Goal: Navigation & Orientation: Find specific page/section

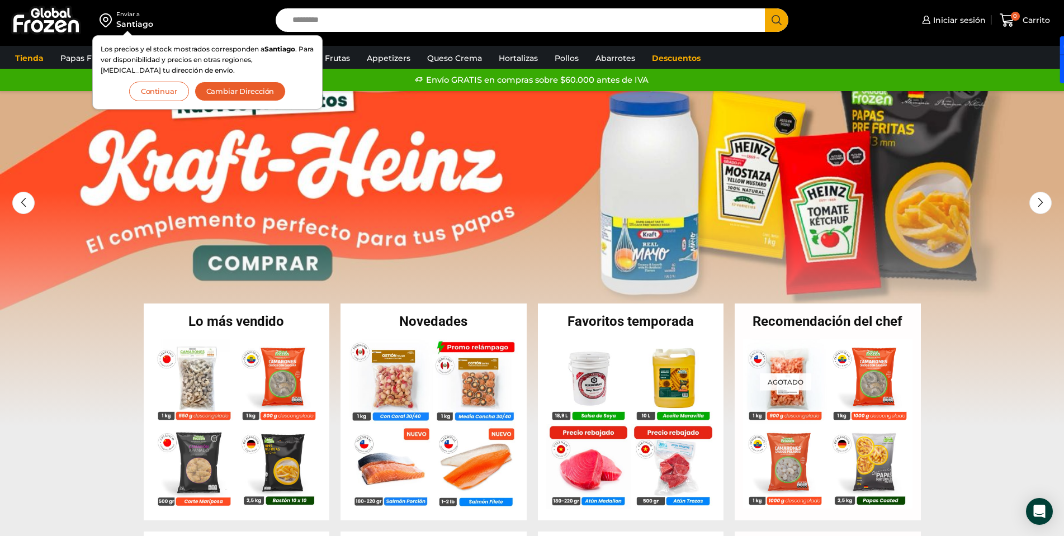
click at [160, 87] on button "Continuar" at bounding box center [159, 92] width 60 height 20
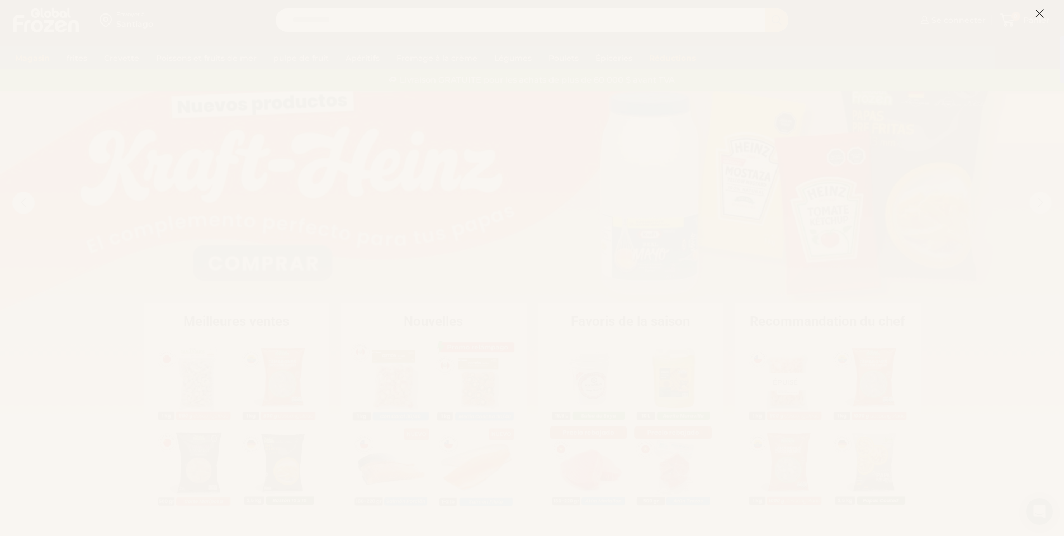
click at [1040, 15] on icon at bounding box center [1040, 13] width 10 height 10
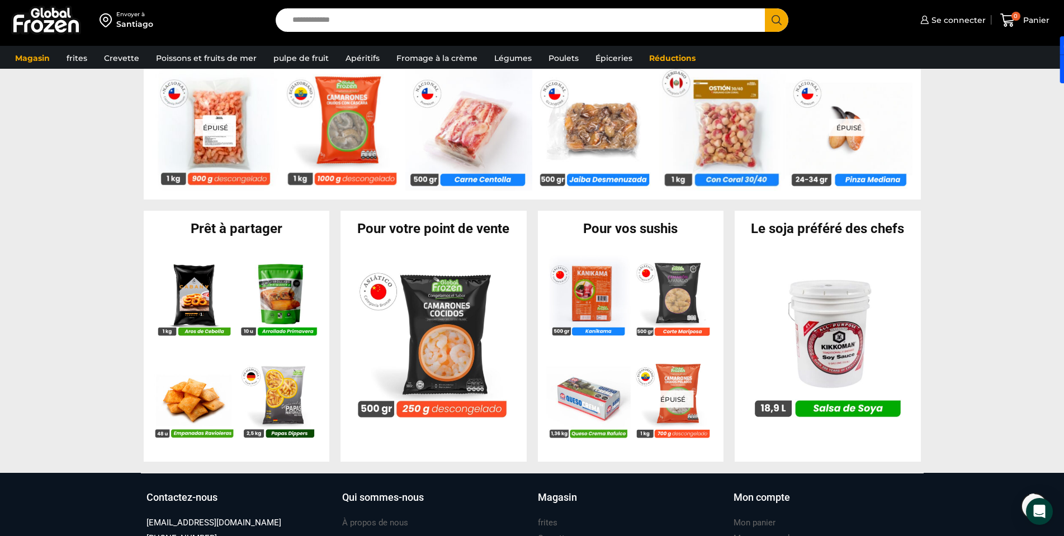
scroll to position [1124, 0]
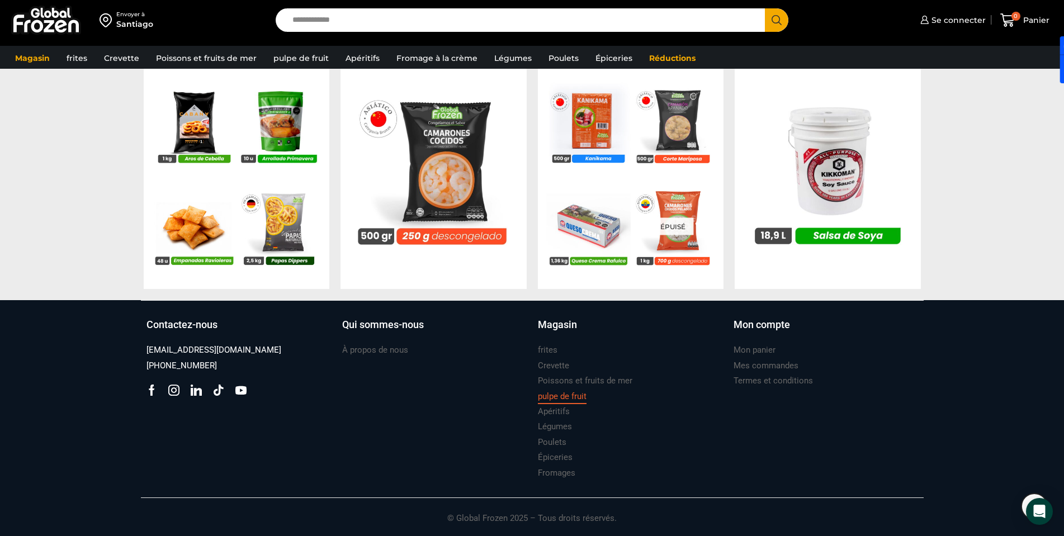
click at [553, 395] on font "pulpe de fruit" at bounding box center [562, 396] width 49 height 10
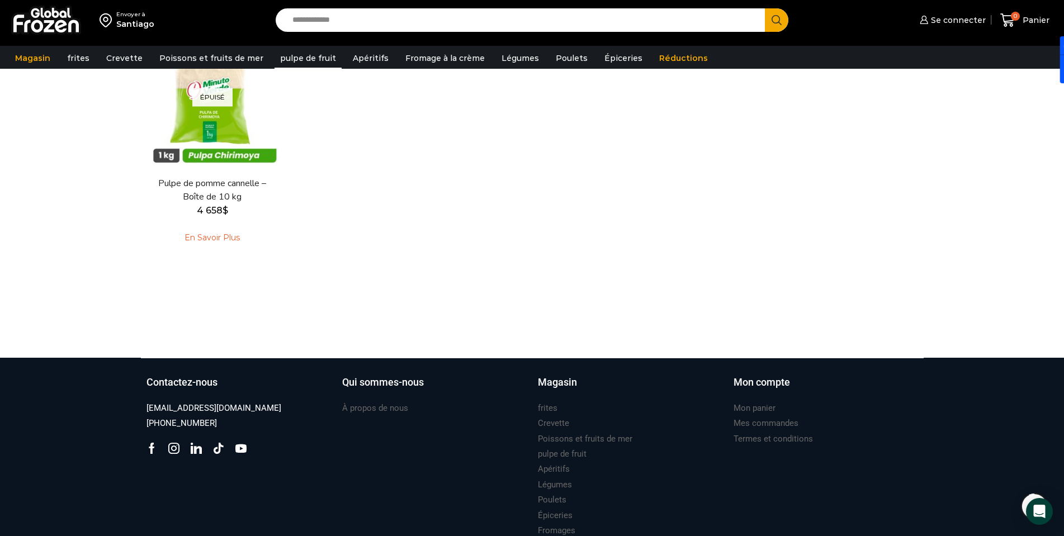
scroll to position [448, 0]
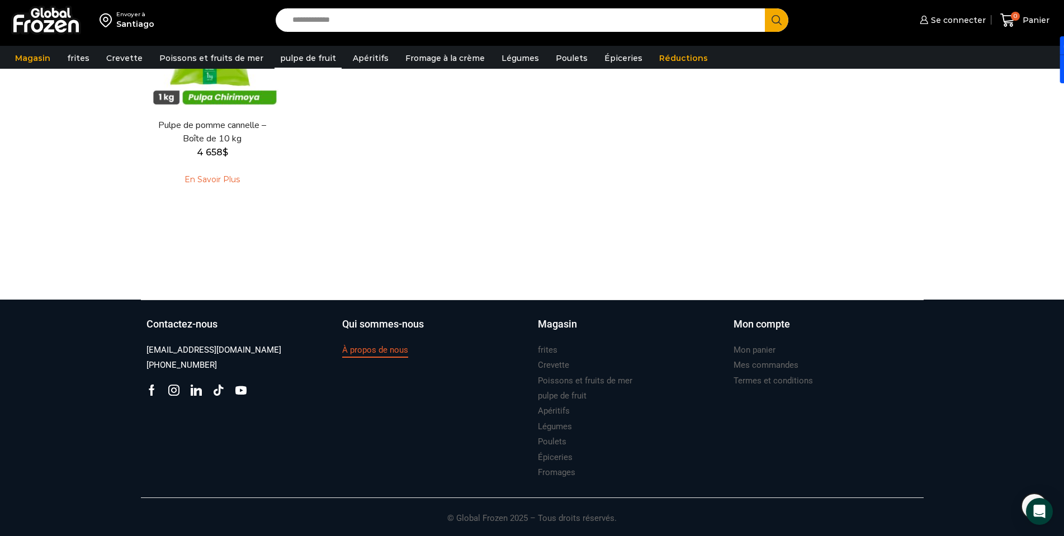
click at [386, 343] on link "À propos de nous" at bounding box center [375, 350] width 66 height 15
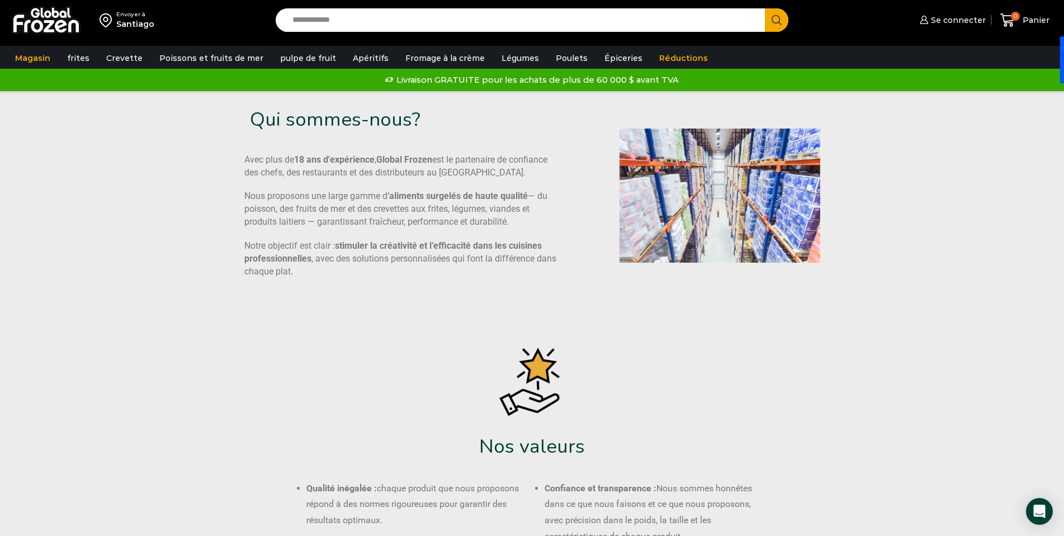
click at [48, 17] on img at bounding box center [46, 20] width 70 height 29
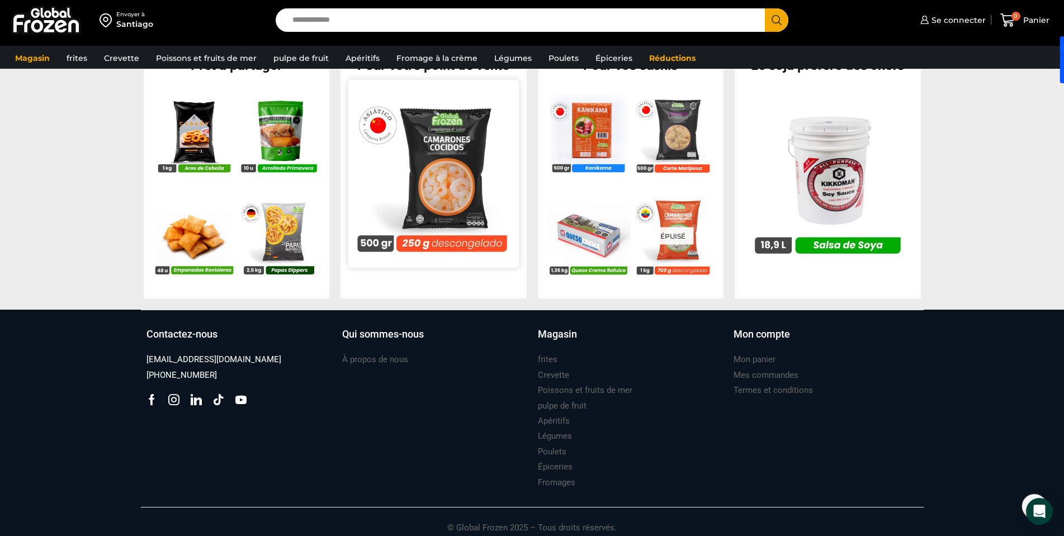
scroll to position [1124, 0]
